Goal: Information Seeking & Learning: Check status

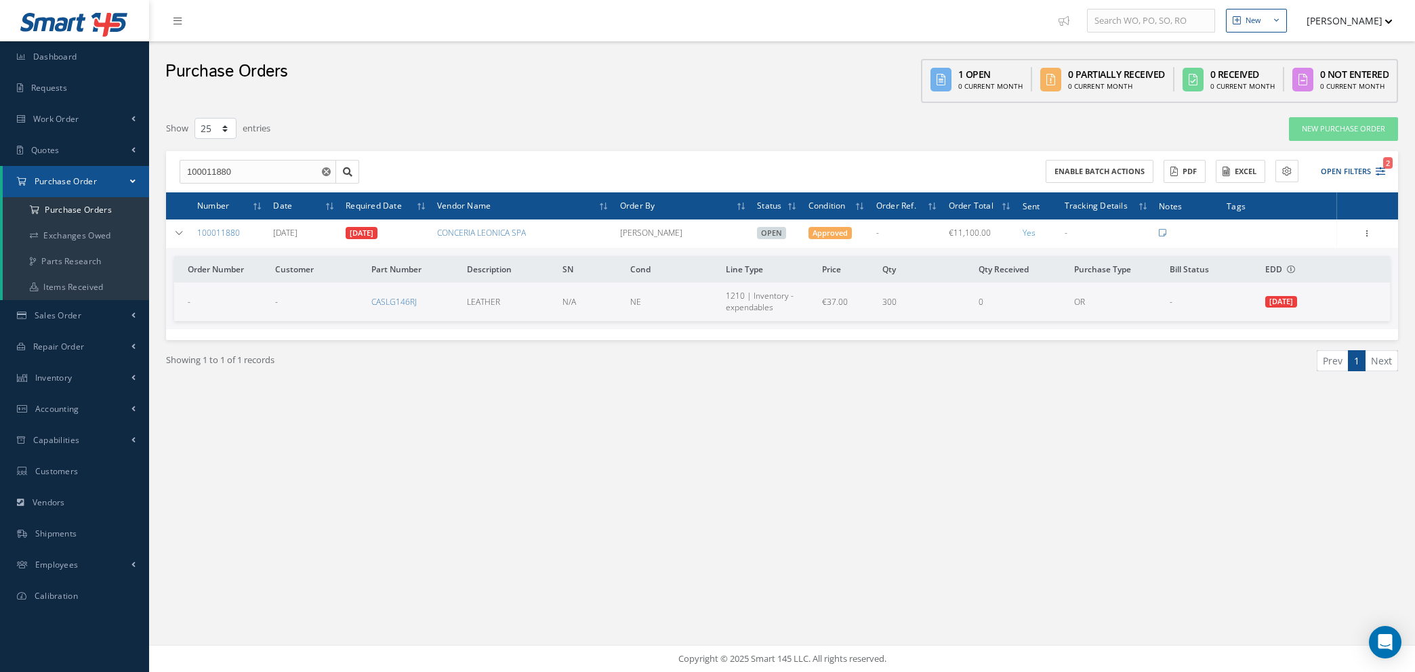
select select "25"
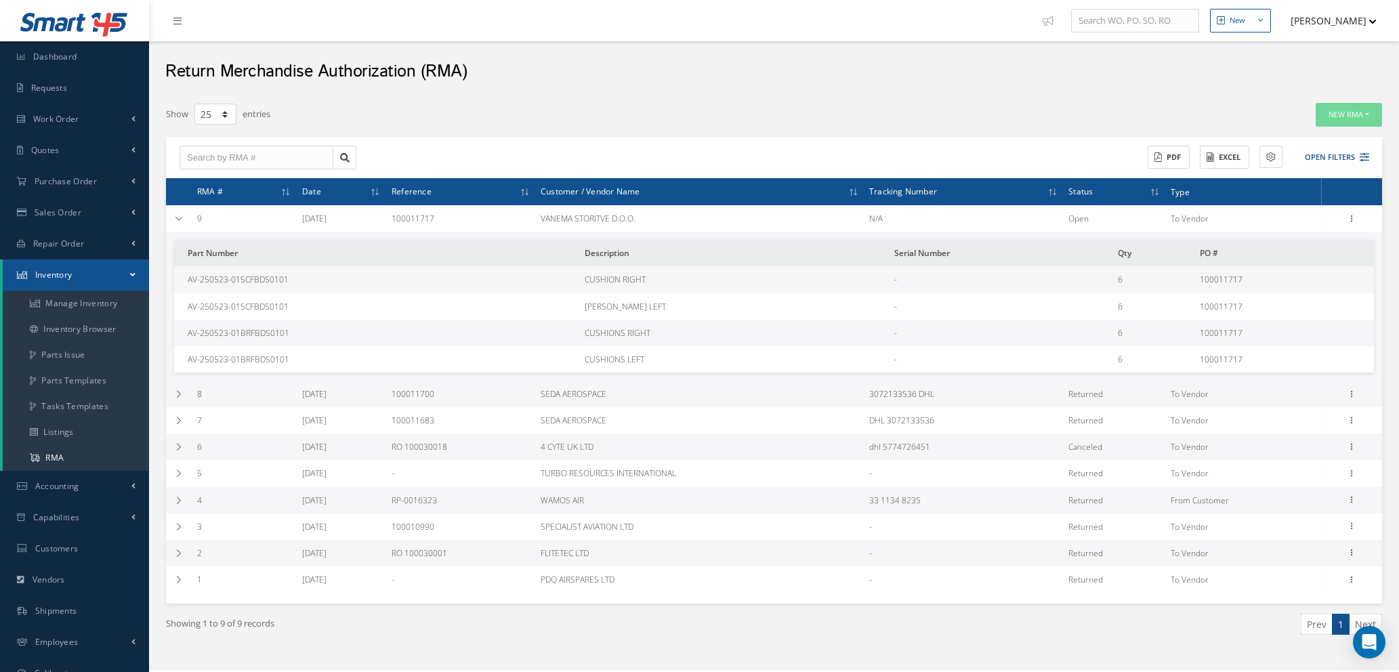
select select "25"
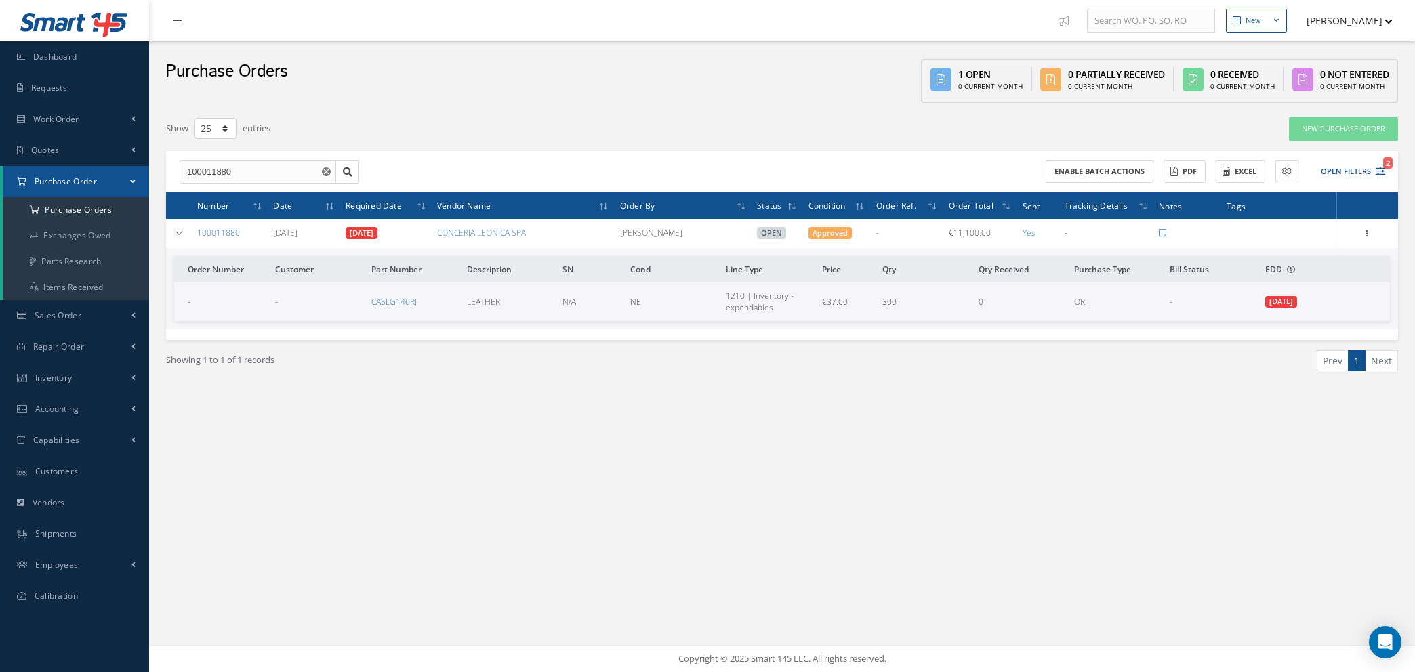
select select "25"
click at [325, 168] on icon "Reset" at bounding box center [326, 171] width 9 height 9
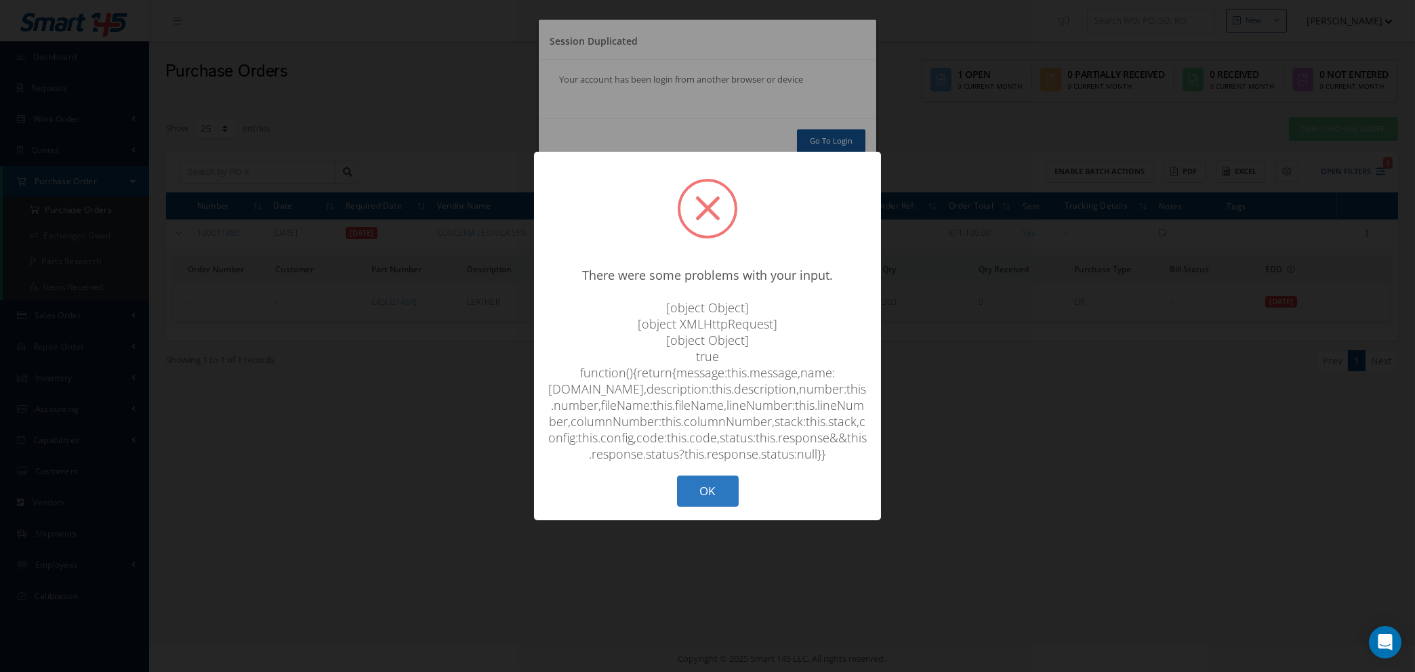
click at [698, 498] on button "OK" at bounding box center [708, 492] width 62 height 32
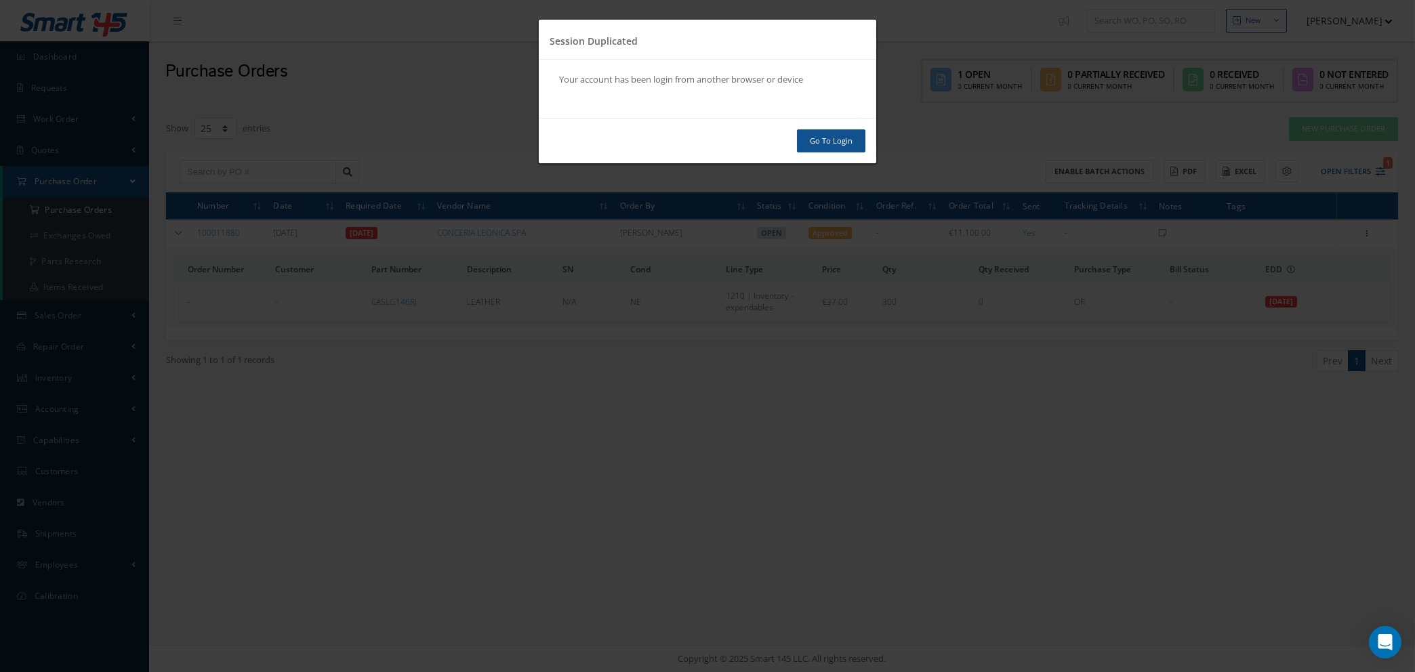
click at [850, 138] on link "Go To Login" at bounding box center [831, 141] width 68 height 24
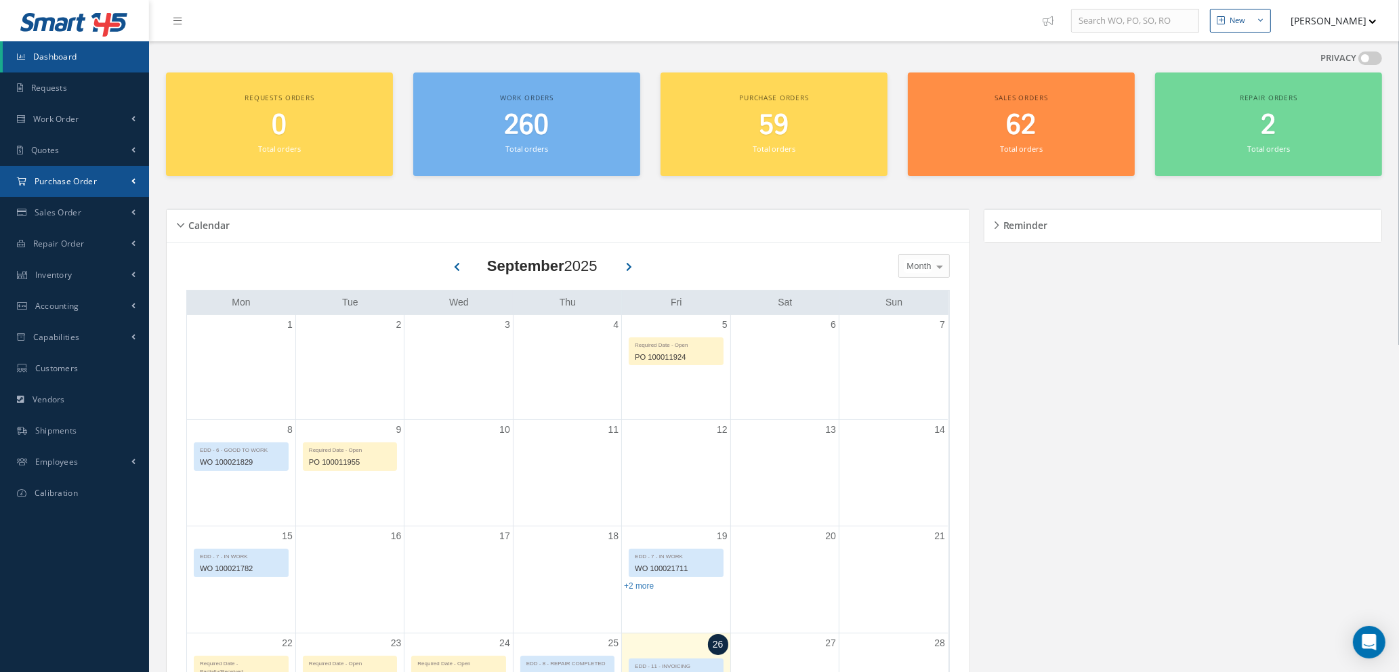
click at [64, 182] on span "Purchase Order" at bounding box center [66, 182] width 62 height 12
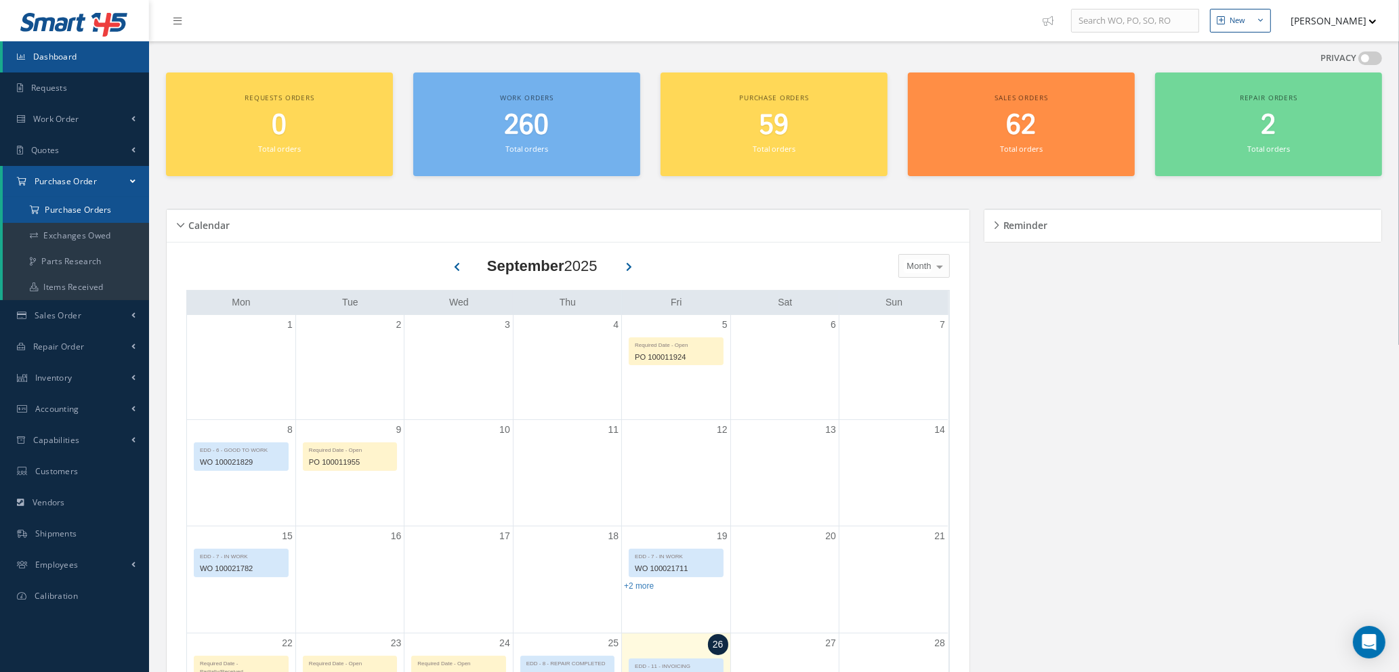
click at [62, 213] on a=1&status_id=2&status_id=3&status_id=5&collapsedFilters"] "Purchase Orders" at bounding box center [76, 210] width 146 height 26
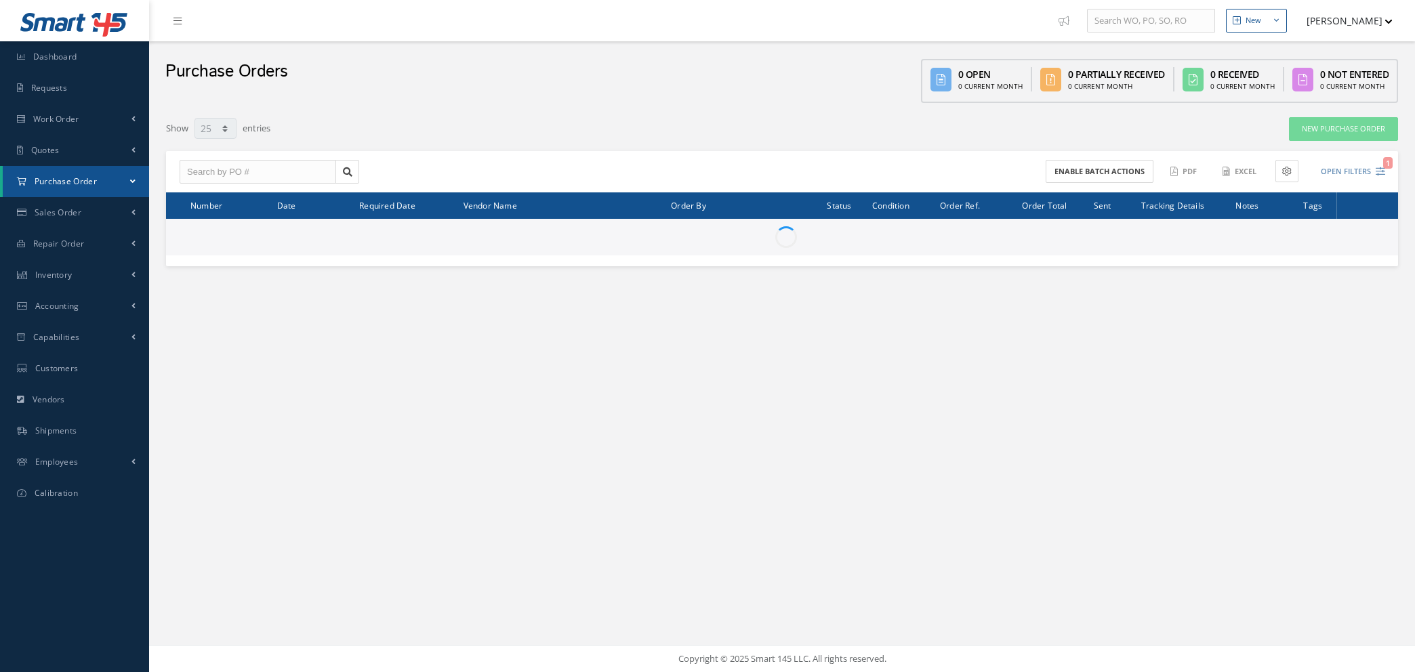
select select "25"
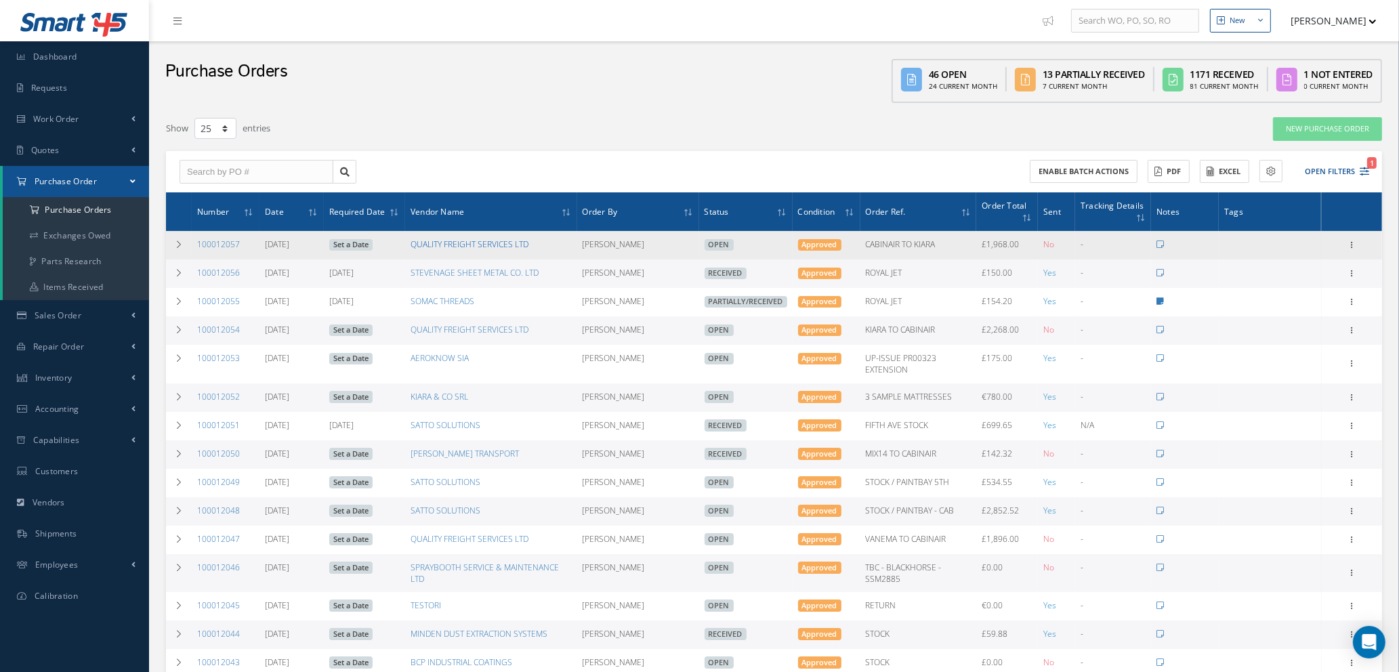
click at [424, 248] on link "QUALITY FREIGHT SERVICES LTD" at bounding box center [470, 245] width 118 height 12
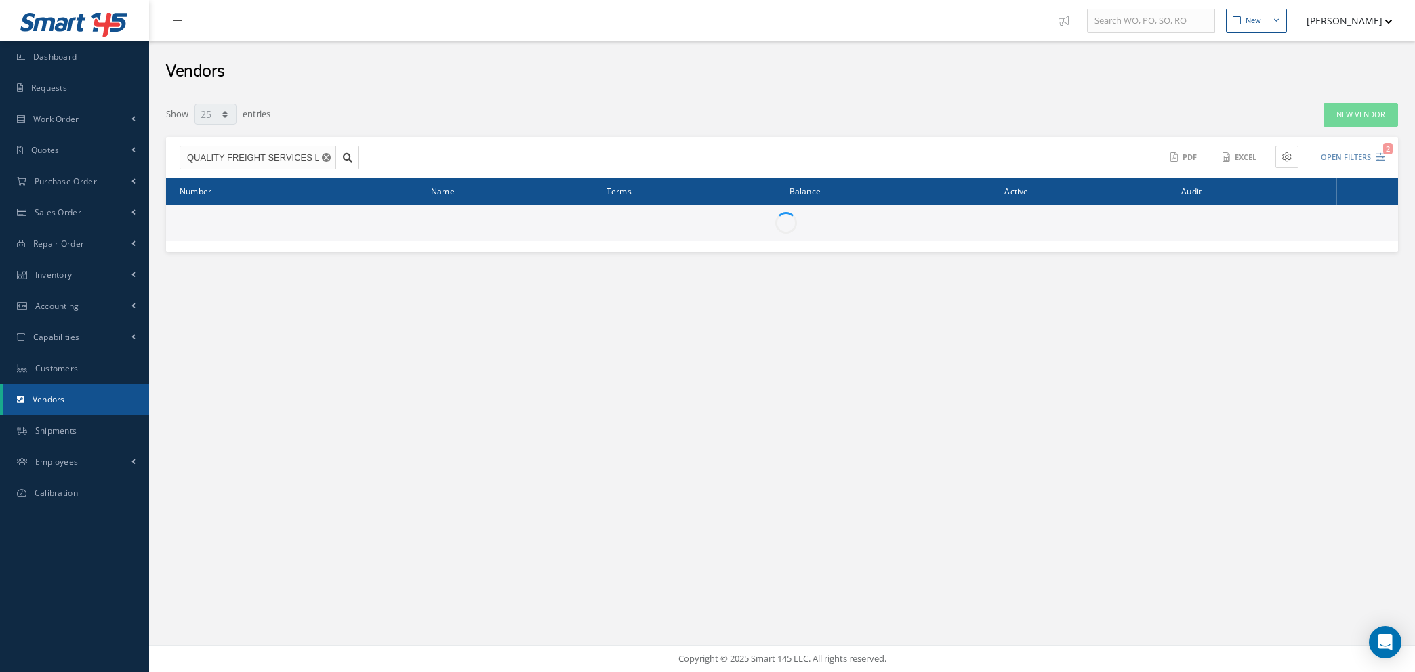
select select "25"
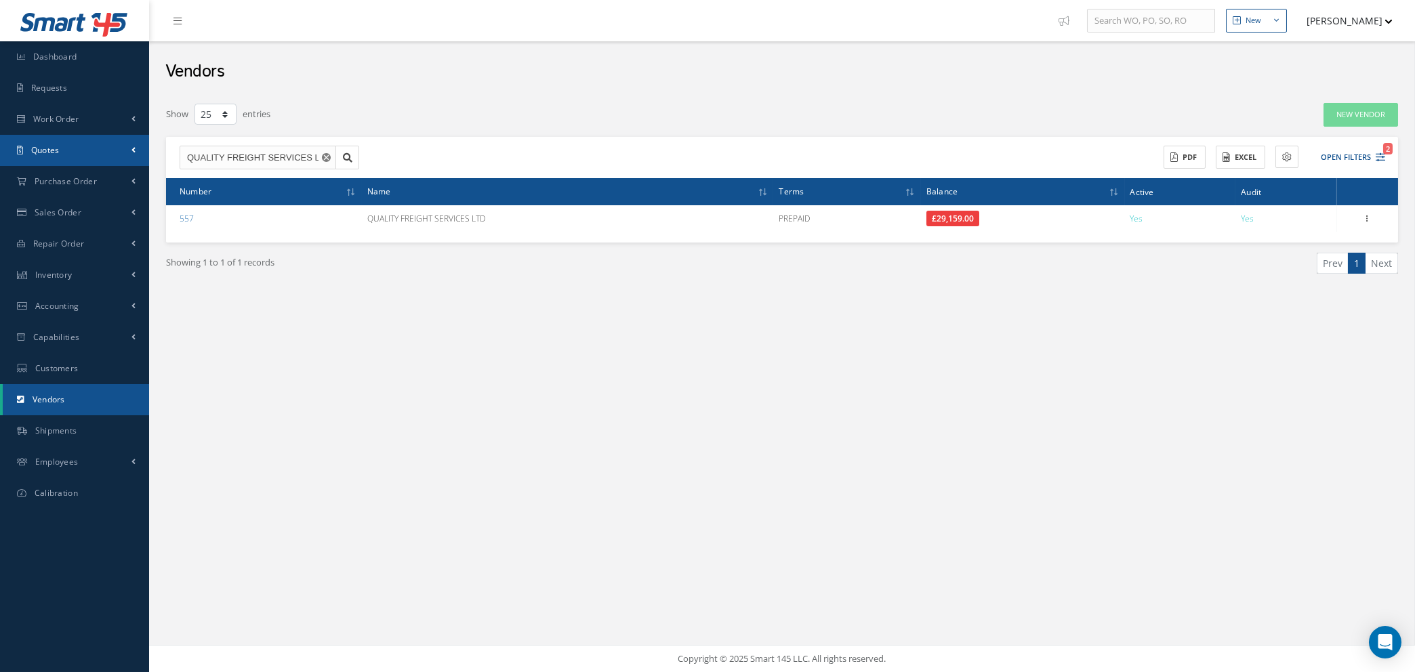
click at [79, 144] on link "Quotes" at bounding box center [74, 150] width 149 height 31
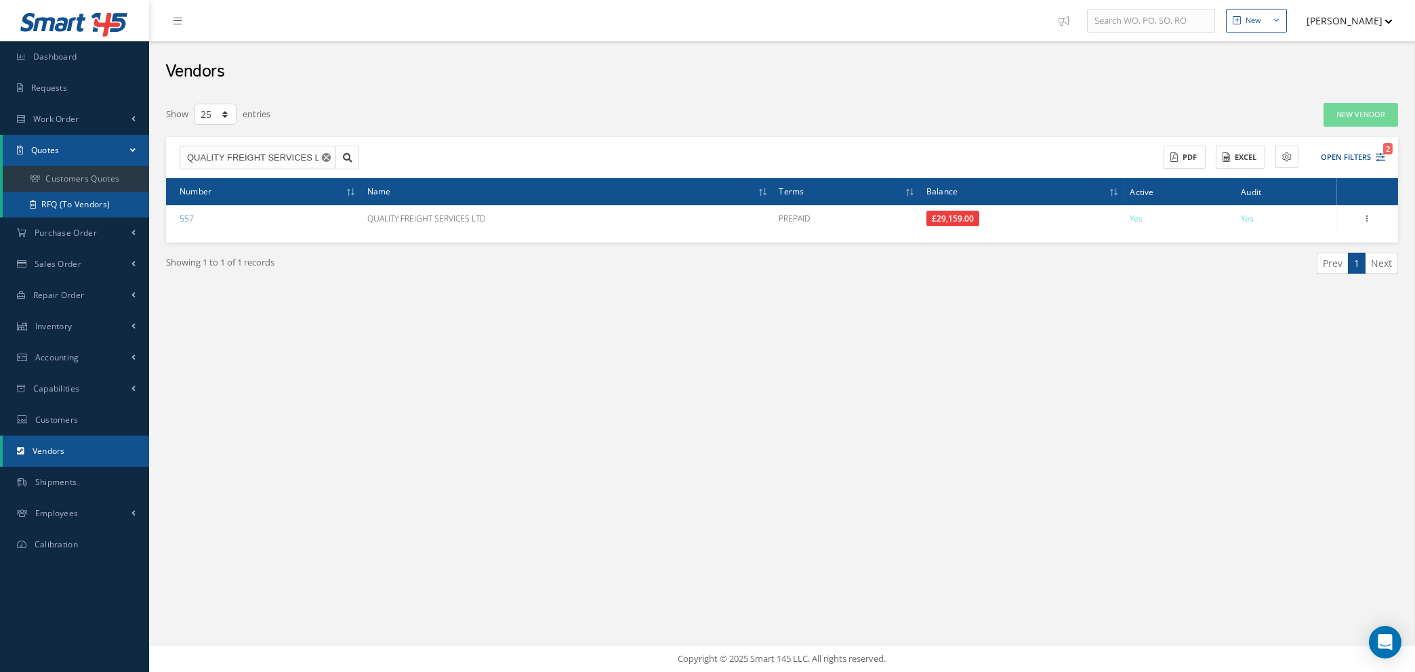
click at [75, 199] on link "RFQ (To Vendors)" at bounding box center [76, 205] width 146 height 26
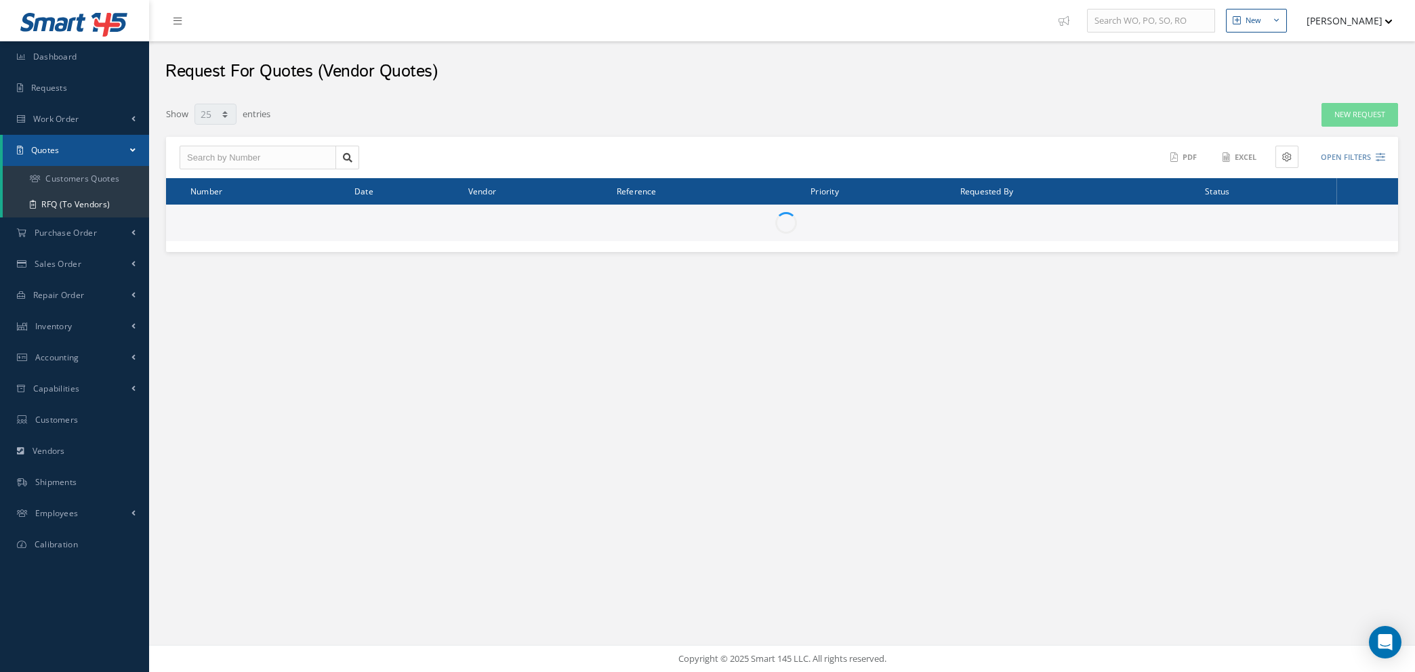
select select "25"
